Goal: Find specific page/section: Find specific page/section

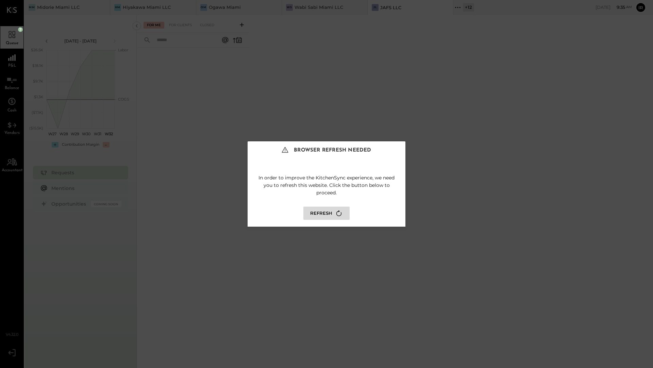
click at [327, 220] on div "In order to improve the KitchenSync experience, we need you to refresh this web…" at bounding box center [327, 195] width 158 height 63
click at [328, 201] on div "In order to improve the KitchenSync experience, we need you to refresh this web…" at bounding box center [327, 195] width 158 height 63
click at [327, 213] on button "Refresh" at bounding box center [326, 213] width 46 height 13
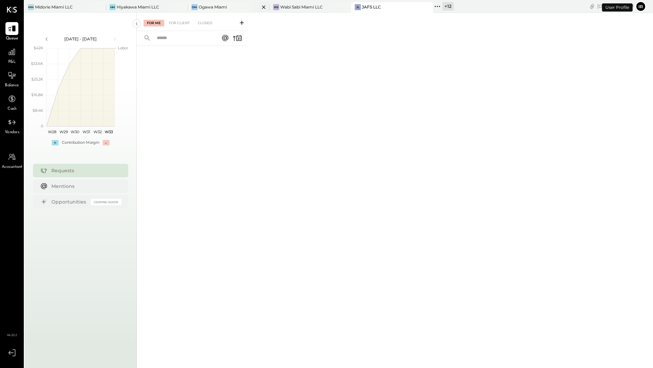
click at [213, 7] on div "Ogawa Miami" at bounding box center [213, 7] width 28 height 6
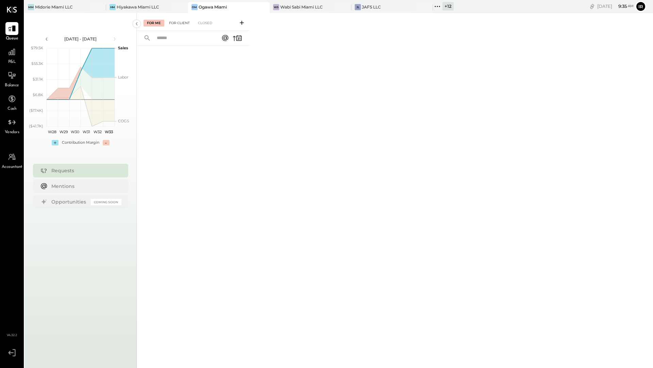
click at [178, 24] on div "For Client" at bounding box center [180, 23] width 28 height 7
click at [203, 24] on div "Closed" at bounding box center [204, 23] width 21 height 7
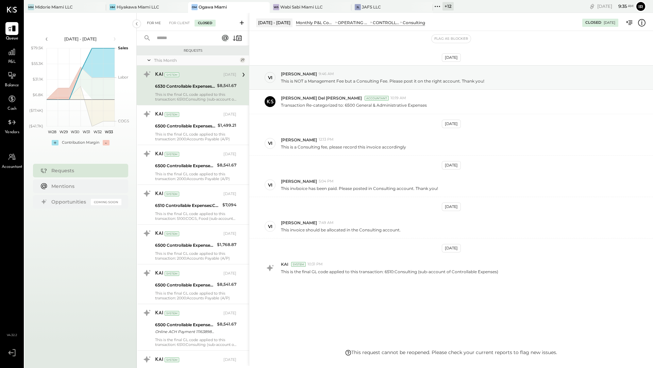
click at [154, 26] on div "For Me" at bounding box center [153, 23] width 21 height 7
